Goal: Transaction & Acquisition: Obtain resource

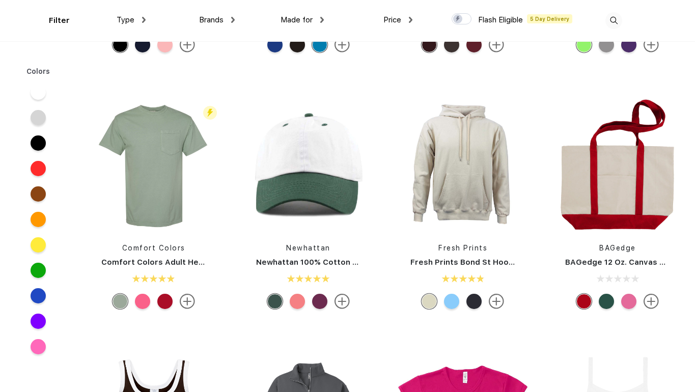
scroll to position [995, 0]
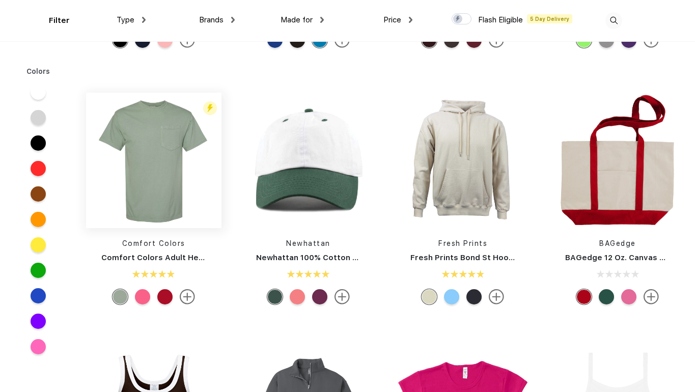
click at [155, 191] on img at bounding box center [153, 160] width 135 height 135
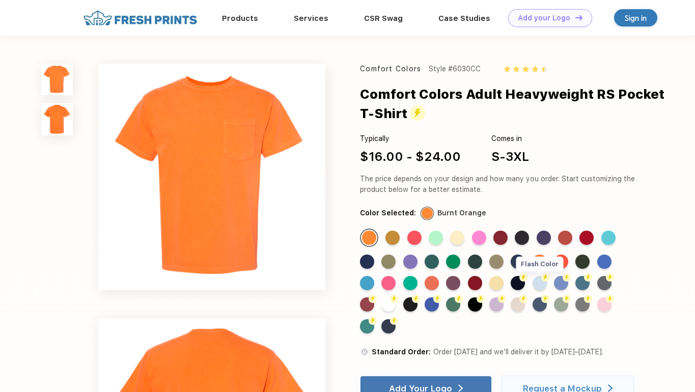
click at [545, 285] on div "Flash Color" at bounding box center [540, 283] width 14 height 14
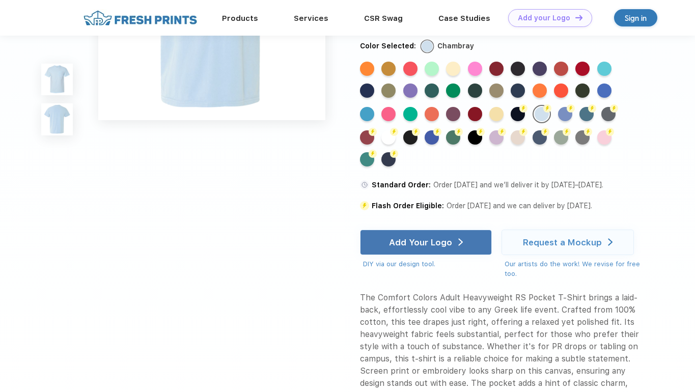
scroll to position [377, 0]
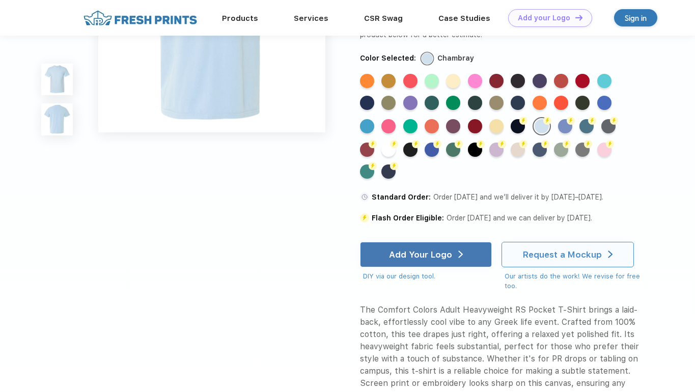
click at [562, 258] on div "Request a Mockup" at bounding box center [562, 254] width 79 height 10
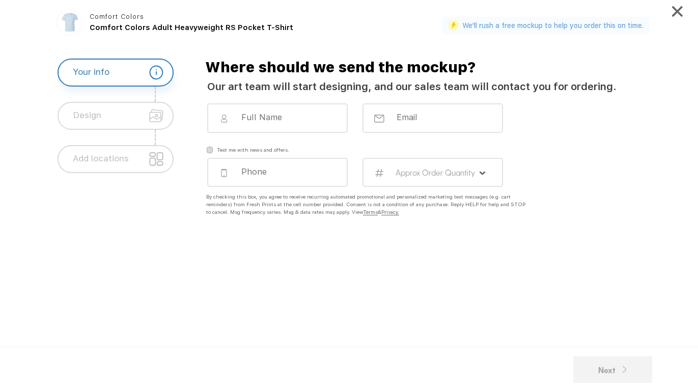
click at [254, 117] on input at bounding box center [283, 117] width 87 height 10
type input "Laura Ashlock"
type input "5592892161"
click at [409, 121] on input "email" at bounding box center [439, 117] width 87 height 10
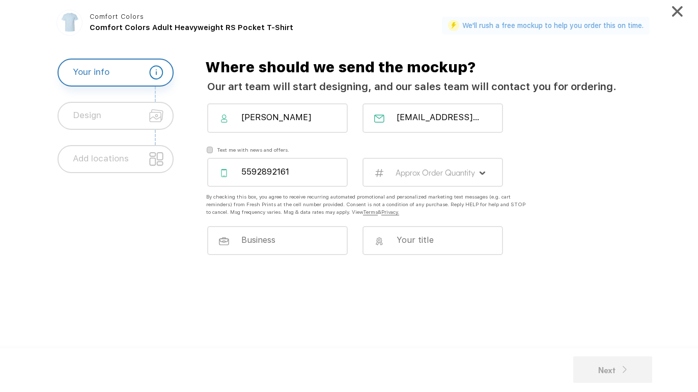
type input "lashl003@ucr.edu"
click at [468, 174] on label "Approx Order Quantity" at bounding box center [436, 173] width 80 height 10
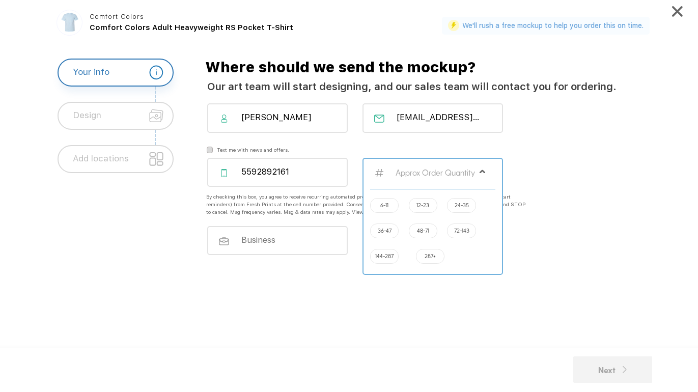
click at [460, 230] on label "72-143" at bounding box center [461, 231] width 15 height 8
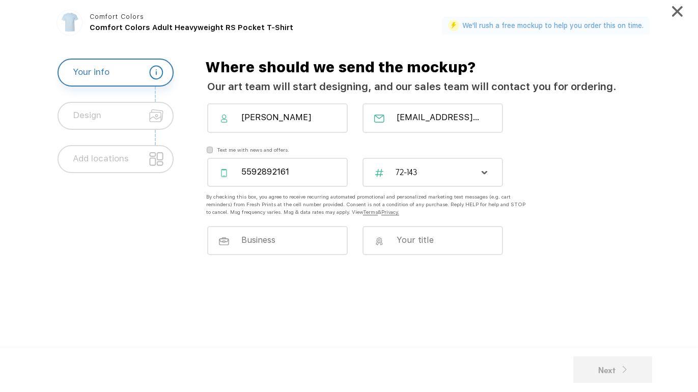
click at [271, 242] on input at bounding box center [283, 240] width 87 height 10
click at [264, 241] on input at bounding box center [283, 239] width 87 height 10
click at [304, 241] on input "California Wellbeing Conference" at bounding box center [283, 240] width 87 height 10
type input "California Well-Being Conference"
click at [412, 243] on input at bounding box center [438, 239] width 87 height 10
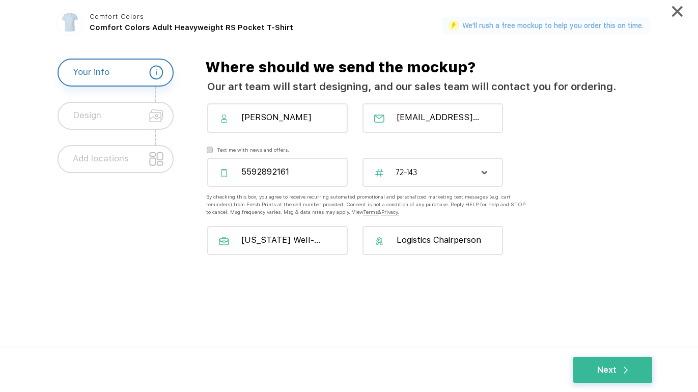
scroll to position [0, 1]
type input "Logistics Chairperson"
click at [608, 232] on div "California Well-Being Conference Logistics Chairperson" at bounding box center [437, 246] width 482 height 40
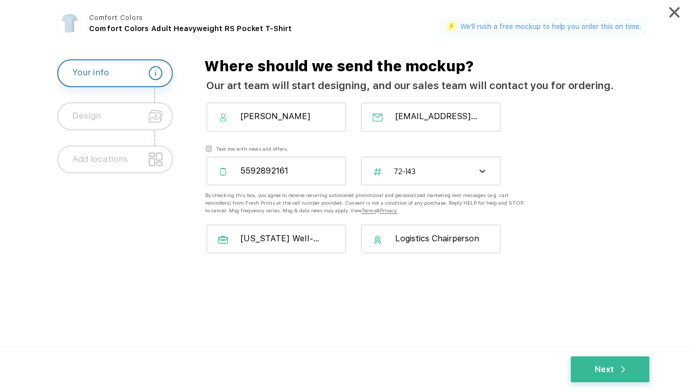
scroll to position [0, 0]
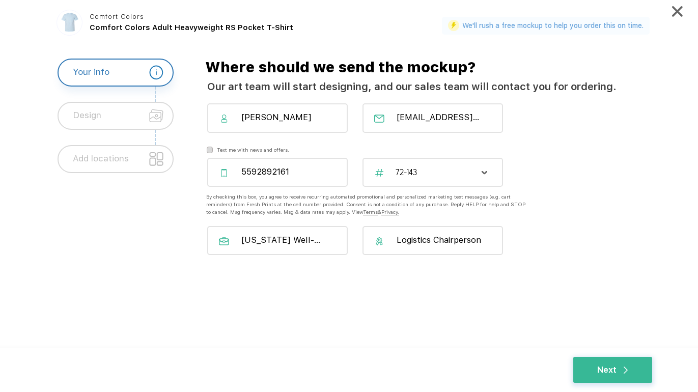
click at [455, 212] on div "By checking this box, you agree to receive recurring automated promotional and …" at bounding box center [367, 204] width 323 height 23
click at [600, 371] on div "Next" at bounding box center [612, 370] width 30 height 13
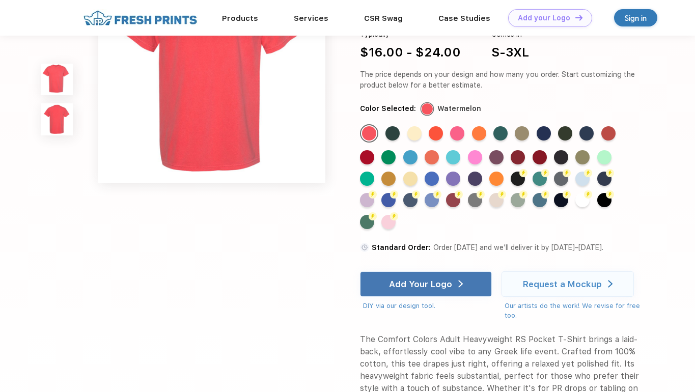
scroll to position [232, 0]
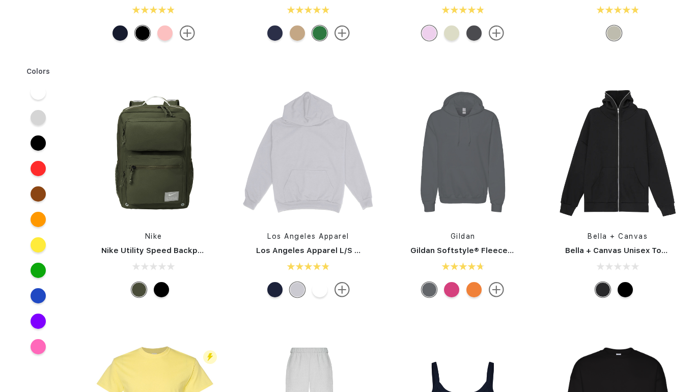
scroll to position [995, 0]
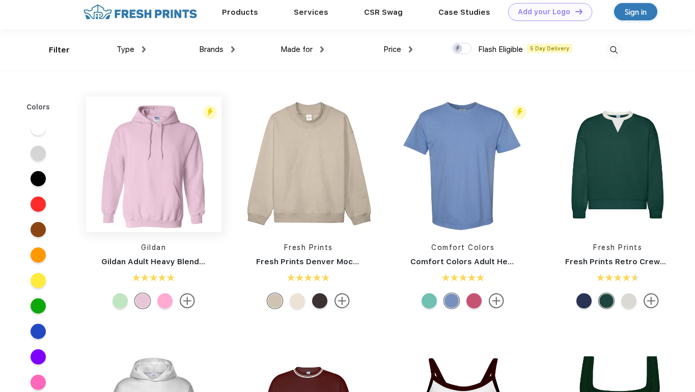
scroll to position [14, 0]
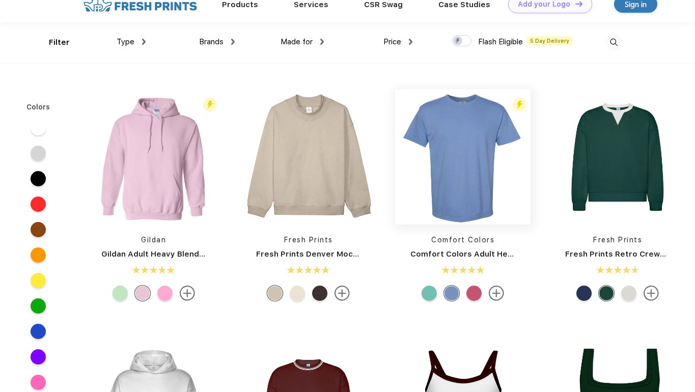
click at [465, 167] on img at bounding box center [462, 156] width 135 height 135
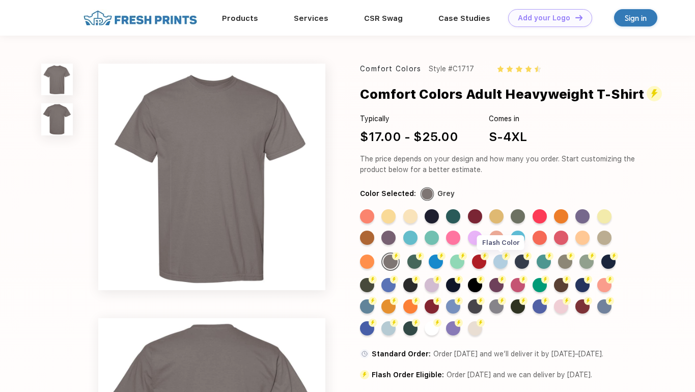
click at [501, 263] on div "Flash Color" at bounding box center [501, 262] width 14 height 14
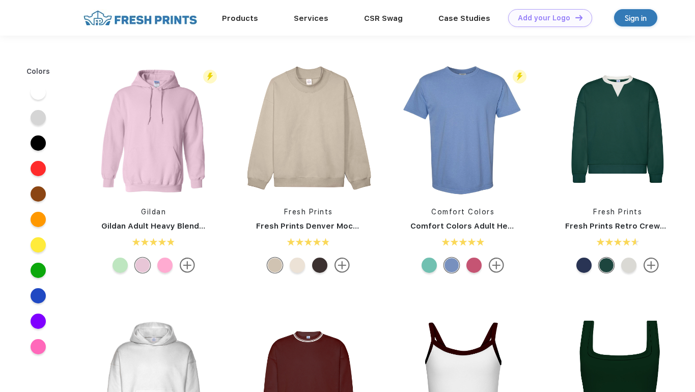
scroll to position [14, 0]
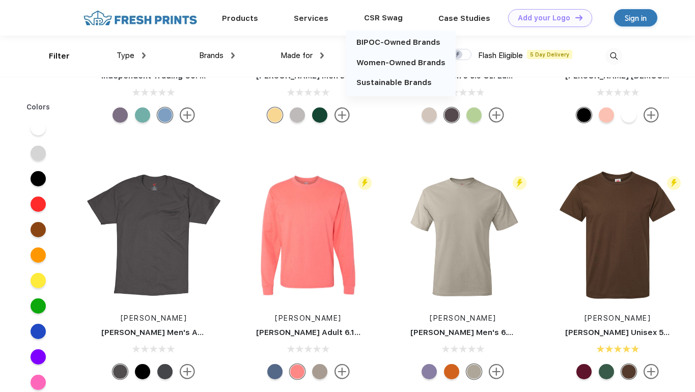
scroll to position [15839, 0]
